Goal: Task Accomplishment & Management: Complete application form

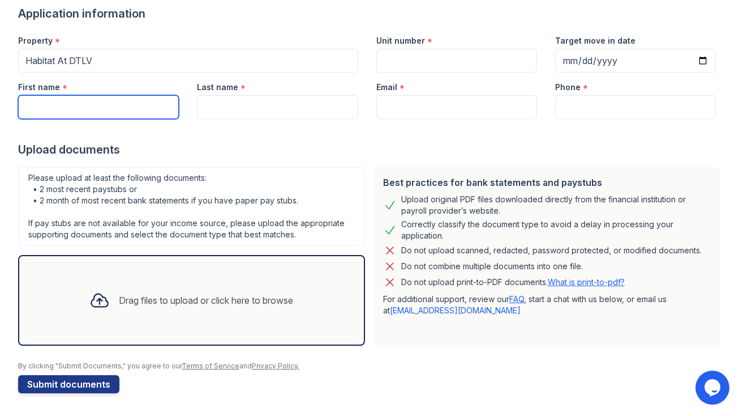
click at [42, 110] on input "First name" at bounding box center [98, 107] width 161 height 24
type input "[PERSON_NAME]"
type input "[EMAIL_ADDRESS][DOMAIN_NAME]"
type input "7022743198"
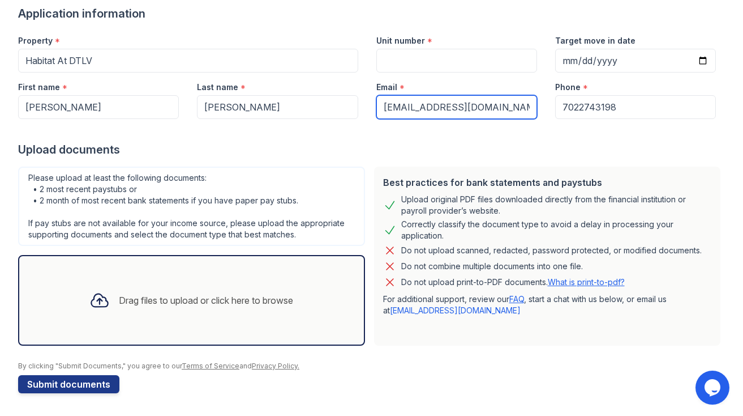
click at [480, 110] on input "[EMAIL_ADDRESS][DOMAIN_NAME]" at bounding box center [456, 107] width 161 height 24
type input "d"
type input "[EMAIL_ADDRESS][DOMAIN_NAME]"
click at [211, 313] on div "Drag files to upload or click here to browse" at bounding box center [191, 300] width 222 height 38
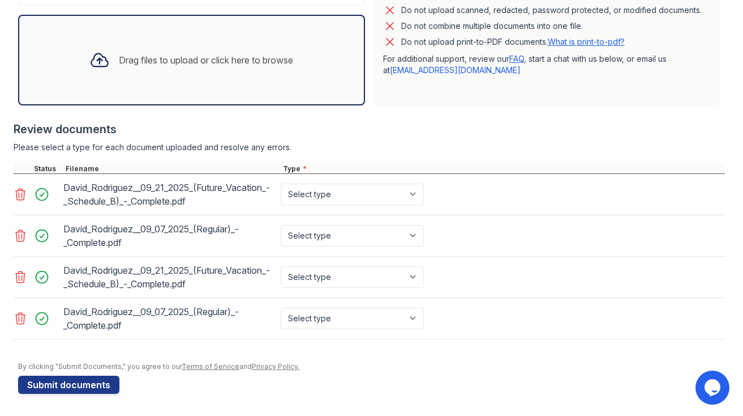
scroll to position [330, 0]
click at [21, 279] on icon at bounding box center [21, 276] width 14 height 14
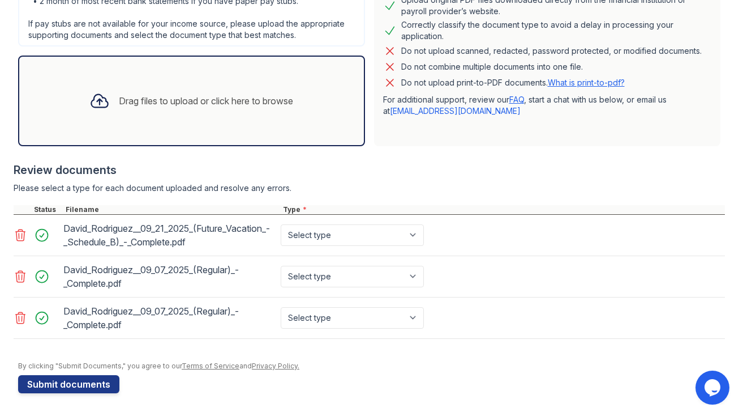
scroll to position [289, 0]
click at [16, 318] on icon at bounding box center [21, 318] width 14 height 14
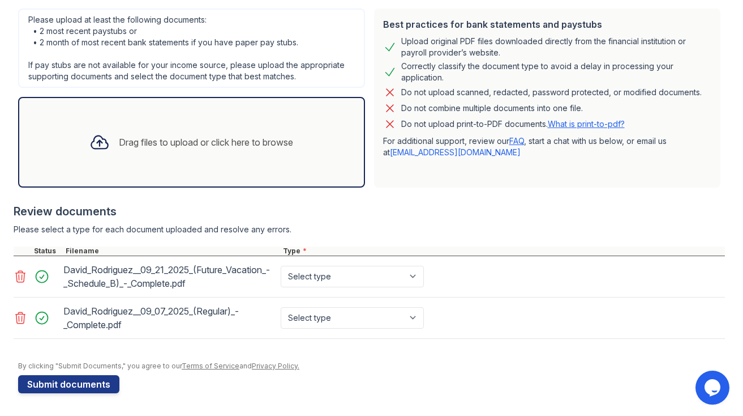
scroll to position [247, 0]
click at [71, 383] on button "Submit documents" at bounding box center [68, 384] width 101 height 18
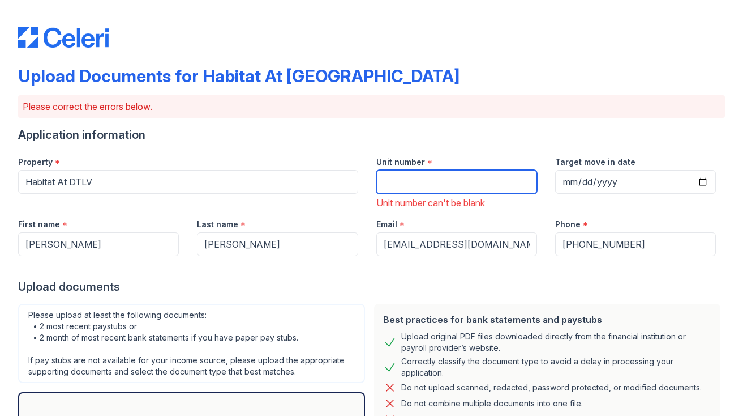
click at [432, 185] on input "Unit number" at bounding box center [456, 182] width 161 height 24
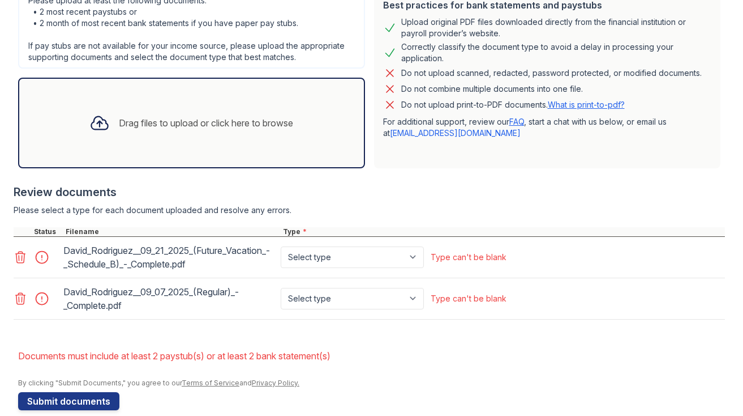
scroll to position [331, 0]
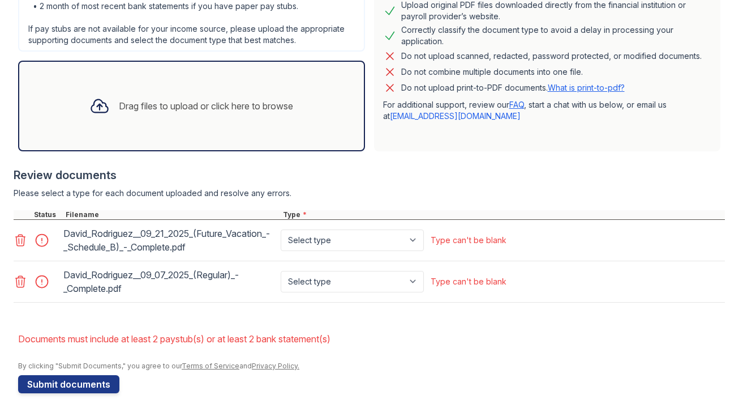
type input "216"
click at [61, 393] on div "Upload Documents for Habitat At [GEOGRAPHIC_DATA] Please correct the errors bel…" at bounding box center [371, 35] width 707 height 724
click at [59, 379] on button "Submit documents" at bounding box center [68, 384] width 101 height 18
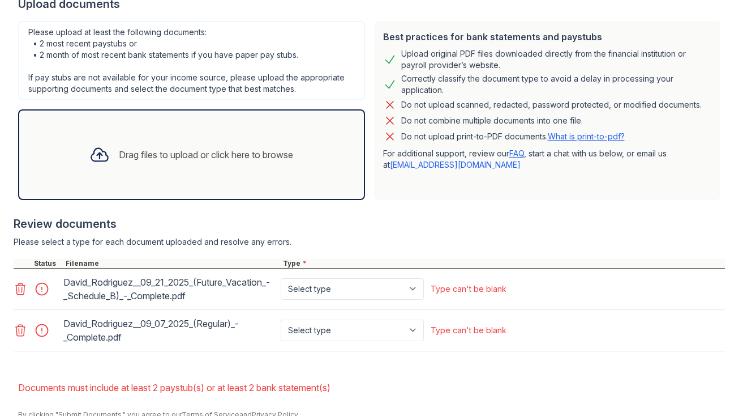
scroll to position [315, 0]
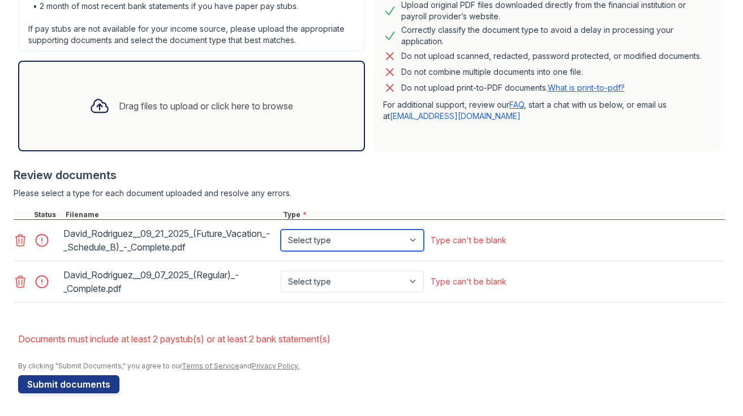
click at [421, 240] on select "Select type Paystub Bank Statement Offer Letter Tax Documents Benefit Award Let…" at bounding box center [352, 240] width 143 height 22
click at [281, 229] on select "Select type Paystub Bank Statement Offer Letter Tax Documents Benefit Award Let…" at bounding box center [352, 240] width 143 height 22
click at [416, 236] on select "Select type Paystub Bank Statement Offer Letter Tax Documents Benefit Award Let…" at bounding box center [352, 240] width 143 height 22
select select "paystub"
click at [281, 229] on select "Select type Paystub Bank Statement Offer Letter Tax Documents Benefit Award Let…" at bounding box center [352, 240] width 143 height 22
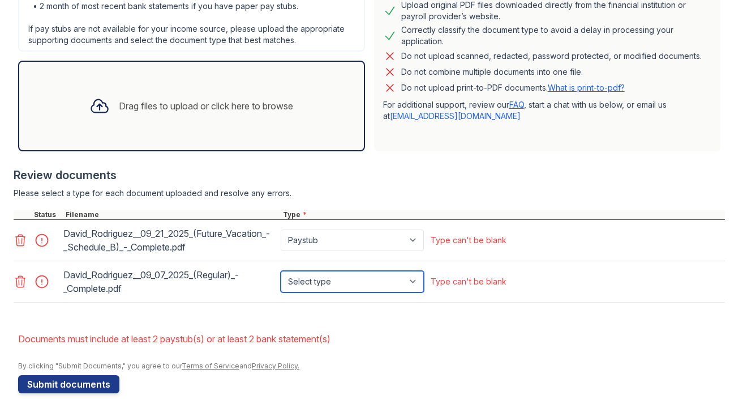
click at [412, 285] on select "Select type Paystub Bank Statement Offer Letter Tax Documents Benefit Award Let…" at bounding box center [352, 282] width 143 height 22
select select "paystub"
click at [281, 271] on select "Select type Paystub Bank Statement Offer Letter Tax Documents Benefit Award Let…" at bounding box center [352, 282] width 143 height 22
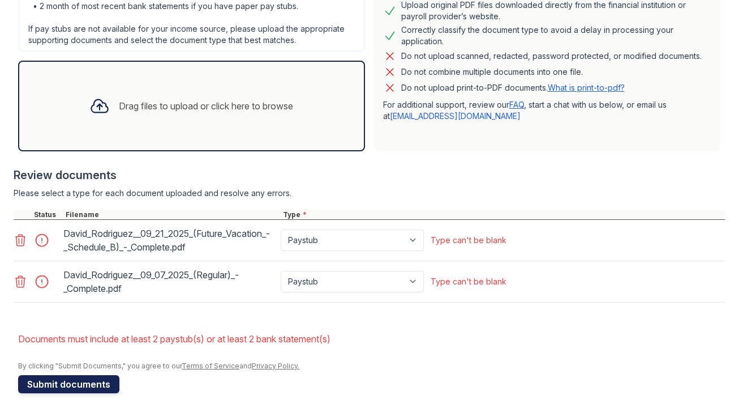
click at [89, 385] on button "Submit documents" at bounding box center [68, 384] width 101 height 18
